Goal: Information Seeking & Learning: Find specific fact

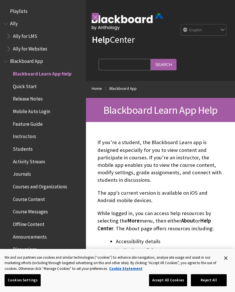
scroll to position [59, 0]
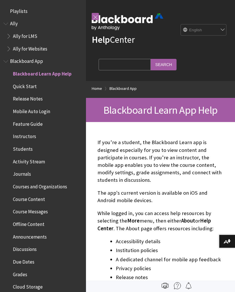
scroll to position [59, 0]
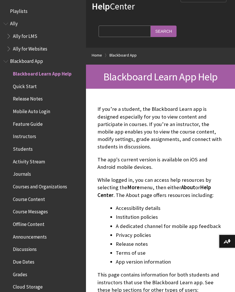
click at [123, 31] on input "Search Query" at bounding box center [125, 31] width 52 height 11
type input "password"
click at [151, 29] on input "Search" at bounding box center [164, 31] width 26 height 11
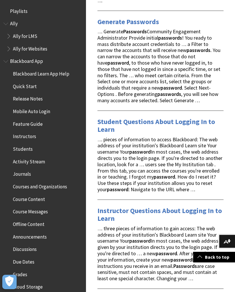
scroll to position [207, 0]
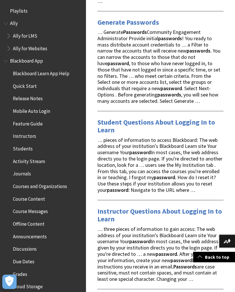
click at [100, 118] on link "Student Questions About Logging In to Learn" at bounding box center [157, 126] width 118 height 17
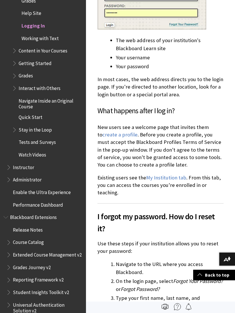
scroll to position [338, 0]
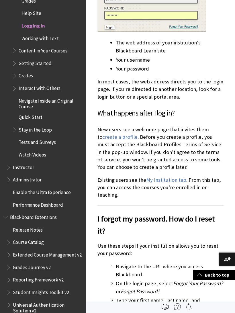
click at [121, 135] on link "create a profile" at bounding box center [119, 137] width 35 height 7
click at [123, 137] on link "create a profile" at bounding box center [119, 137] width 35 height 7
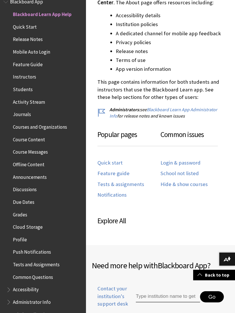
scroll to position [226, 0]
click at [193, 162] on link "Login & password" at bounding box center [181, 163] width 40 height 7
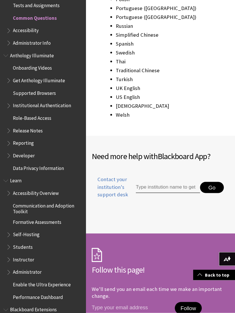
scroll to position [970, 0]
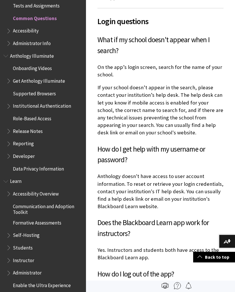
scroll to position [368, 0]
